Goal: Information Seeking & Learning: Learn about a topic

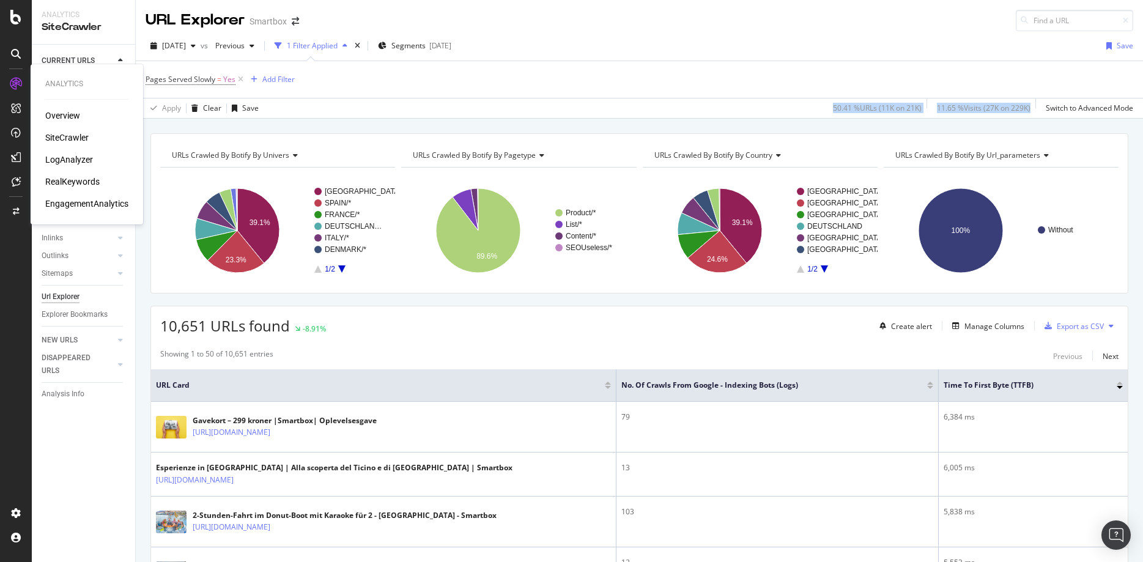
click at [59, 138] on div "SiteCrawler" at bounding box center [66, 137] width 43 height 12
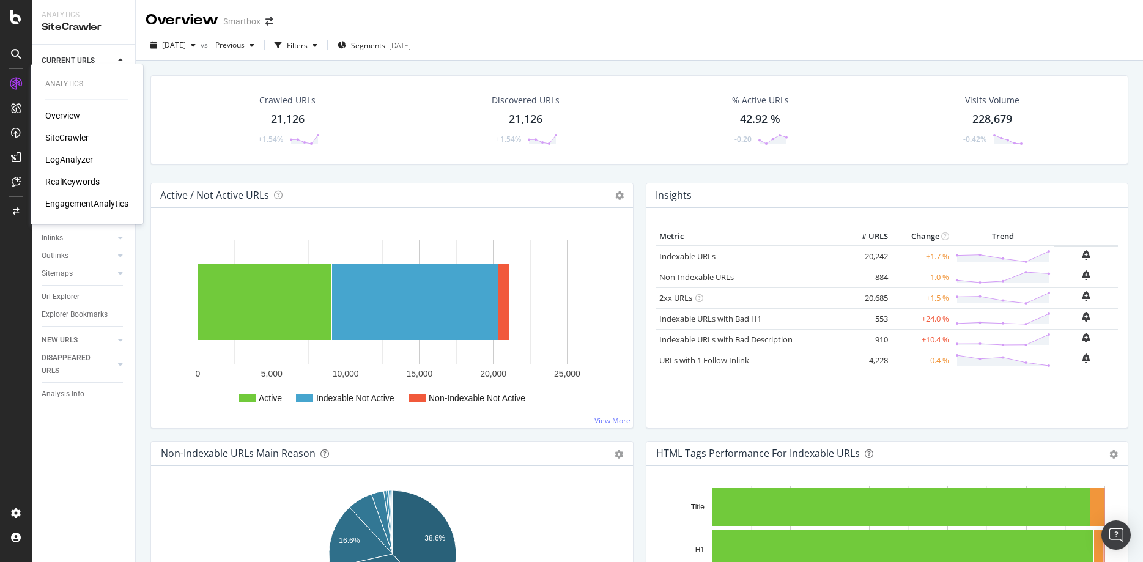
click at [73, 156] on div "LogAnalyzer" at bounding box center [69, 159] width 48 height 12
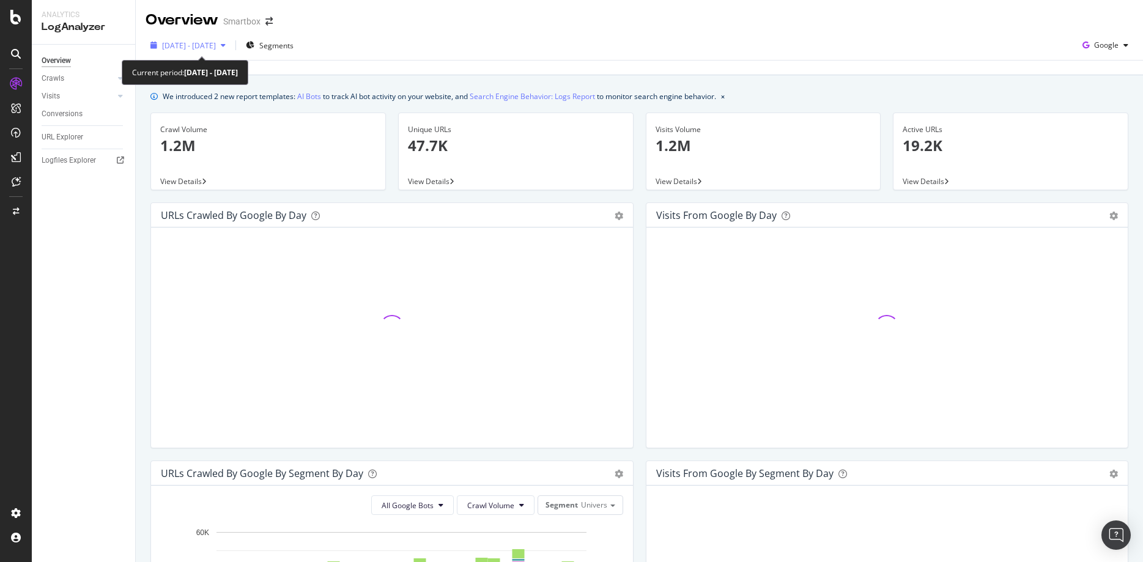
click at [197, 45] on span "[DATE] - [DATE]" at bounding box center [189, 45] width 54 height 10
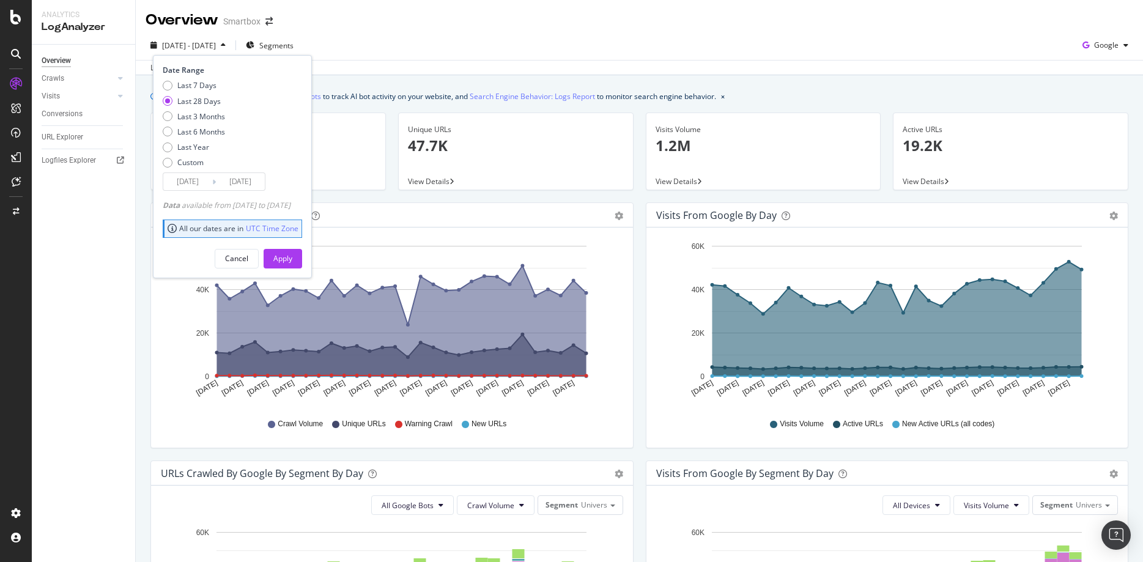
click at [466, 45] on div "[DATE] - [DATE] Segments Date Range Last 7 Days Last 28 Days Last 3 Months Last…" at bounding box center [639, 47] width 1007 height 24
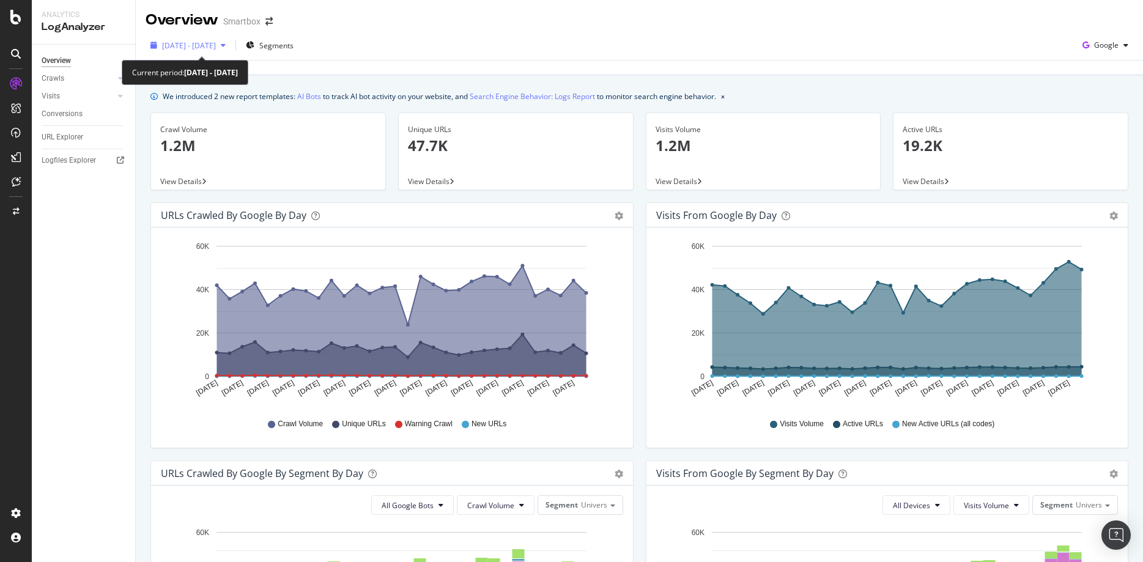
click at [216, 48] on span "[DATE] - [DATE]" at bounding box center [189, 45] width 54 height 10
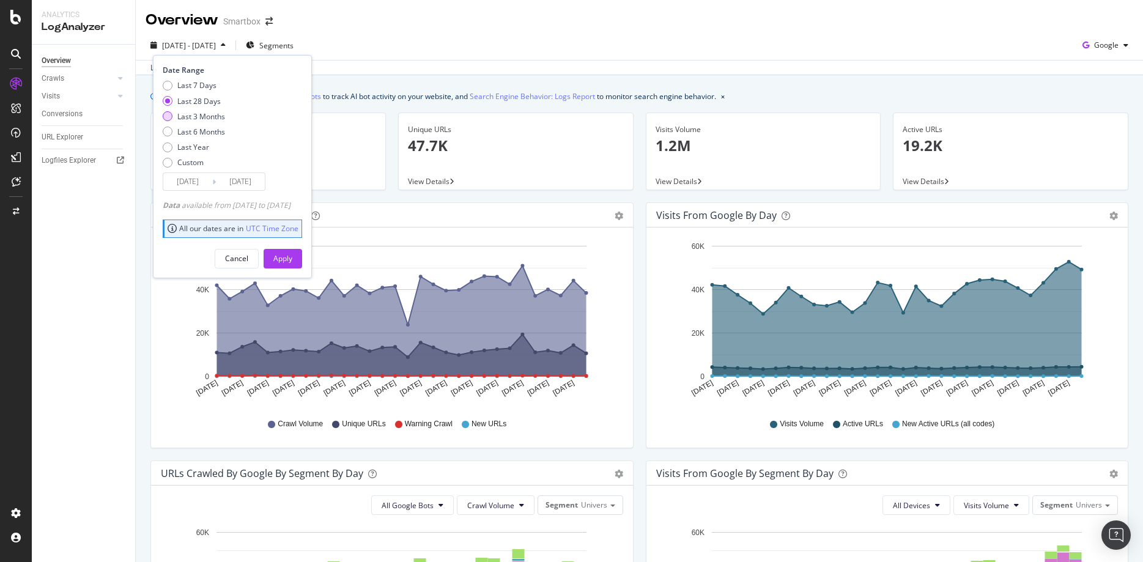
click at [205, 116] on div "Last 3 Months" at bounding box center [201, 116] width 48 height 10
click at [202, 183] on input "[DATE]" at bounding box center [187, 181] width 49 height 17
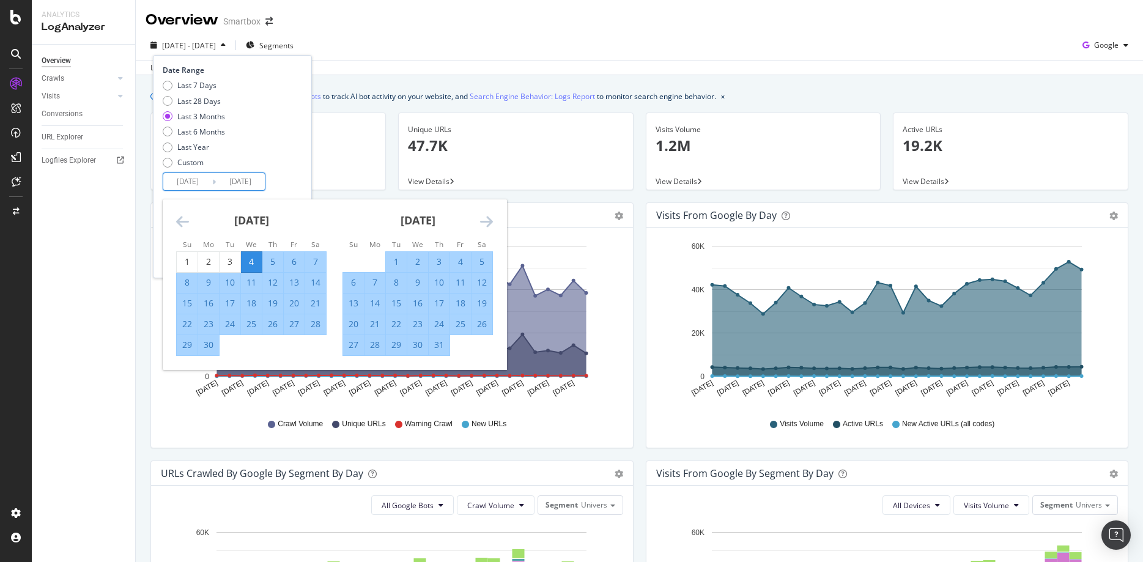
click at [350, 345] on div "27" at bounding box center [353, 345] width 21 height 12
type input "[DATE]"
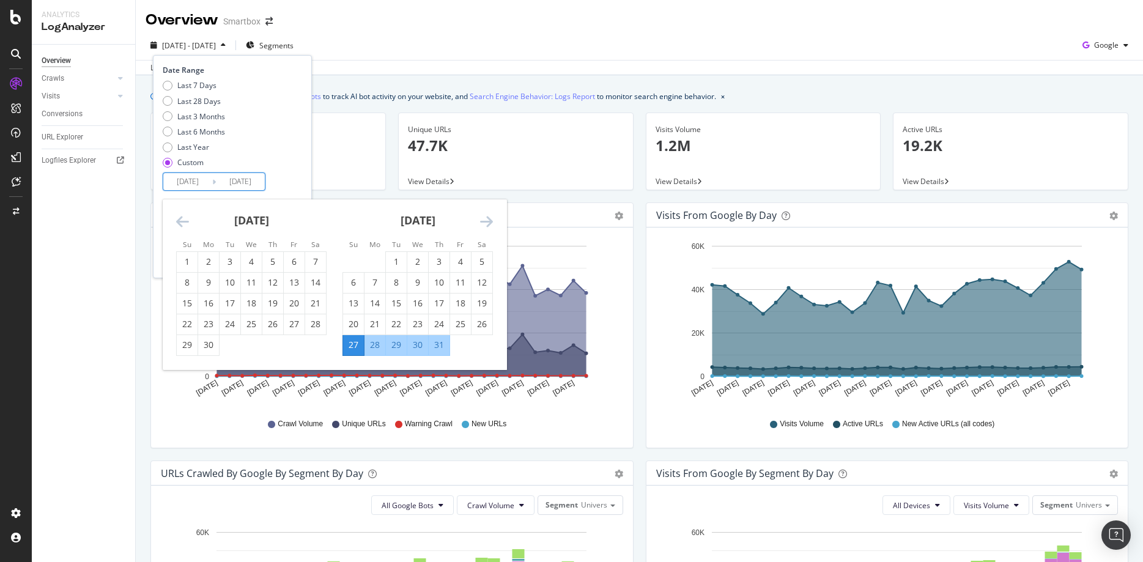
click at [206, 180] on input "[DATE]" at bounding box center [187, 181] width 49 height 17
click at [346, 346] on div "27" at bounding box center [353, 345] width 21 height 12
click at [489, 220] on icon "Move forward to switch to the next month." at bounding box center [486, 221] width 13 height 15
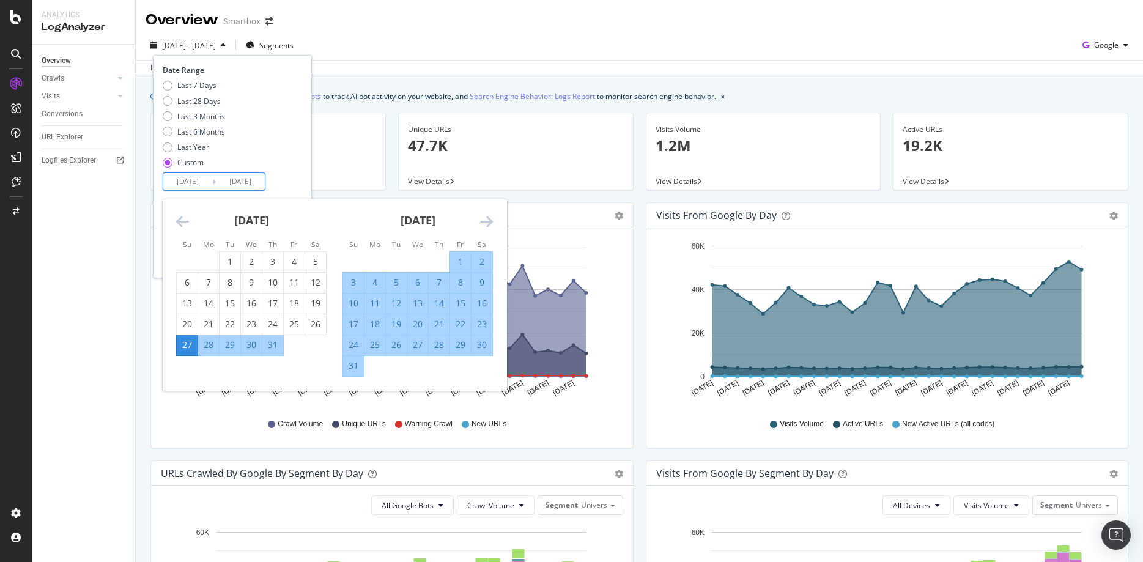
click at [493, 223] on div "[DATE] 1 2 3 4 5 6 7 8 9 10 11 12 13 14 15 16 17 18 19 20 21 22 23 24 25 26 27 …" at bounding box center [417, 287] width 166 height 177
click at [489, 221] on icon "Move forward to switch to the next month." at bounding box center [486, 221] width 13 height 15
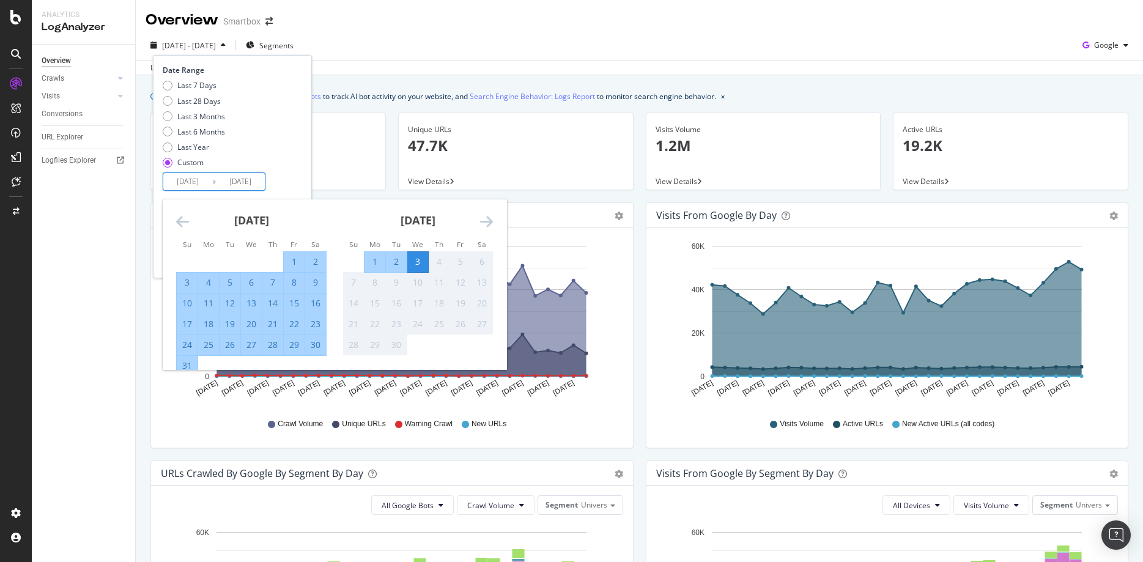
click at [415, 262] on div "3" at bounding box center [417, 262] width 21 height 12
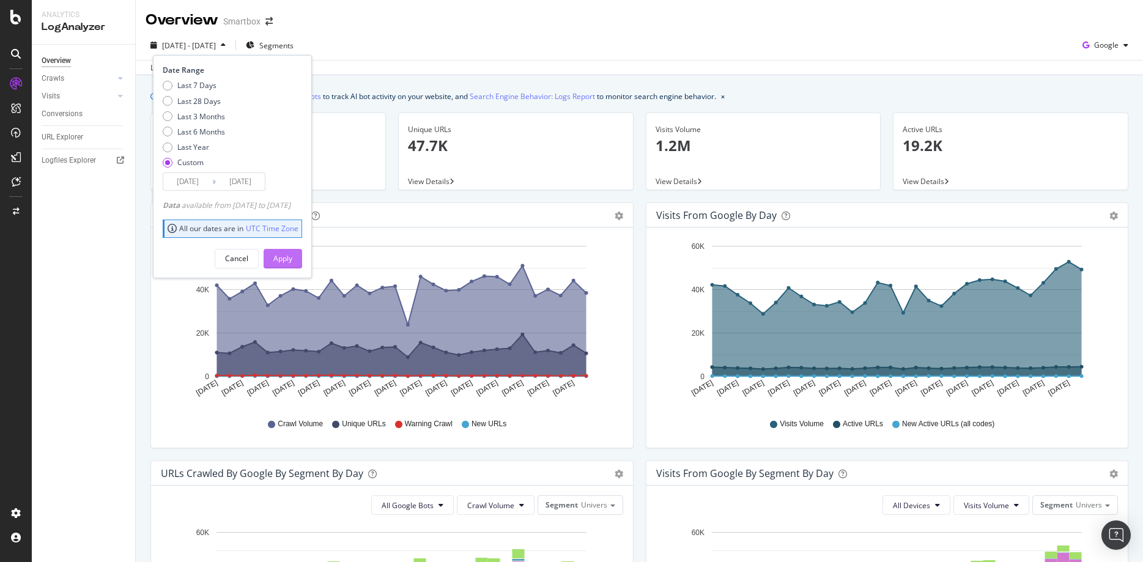
click at [302, 263] on button "Apply" at bounding box center [282, 259] width 39 height 20
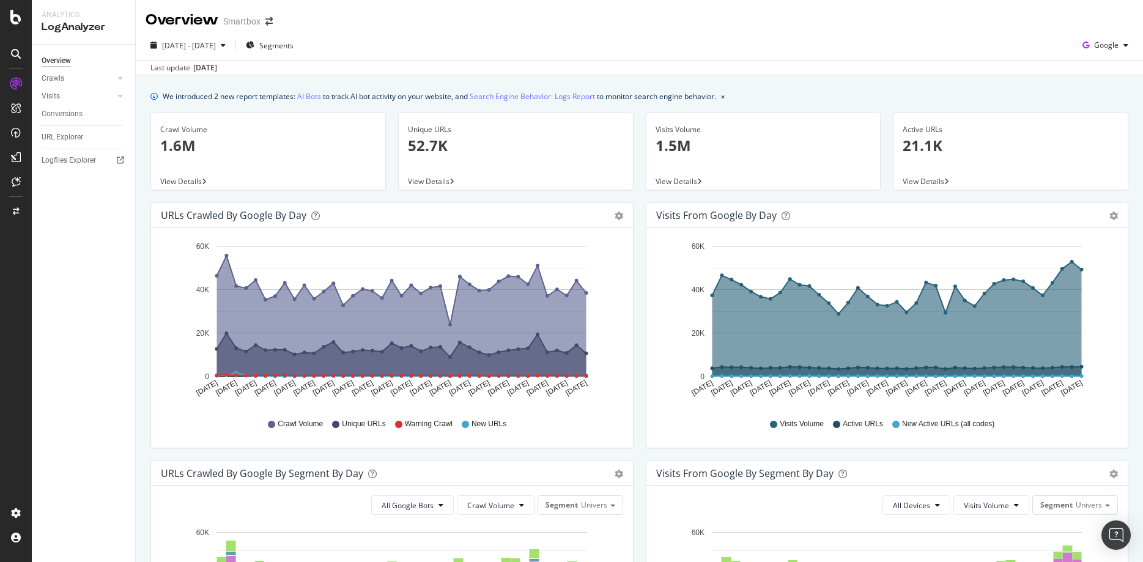
click at [1033, 162] on div "Active URLs 21.1K" at bounding box center [1010, 142] width 216 height 59
click at [54, 156] on div "Logfiles Explorer" at bounding box center [69, 160] width 54 height 13
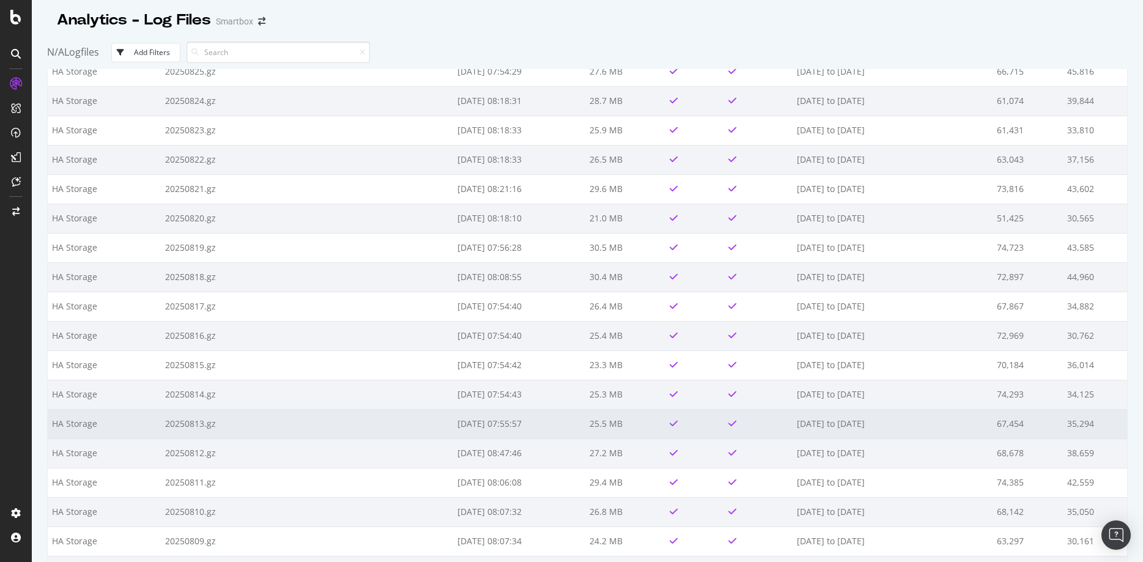
scroll to position [312, 0]
